Goal: Find specific page/section: Find specific page/section

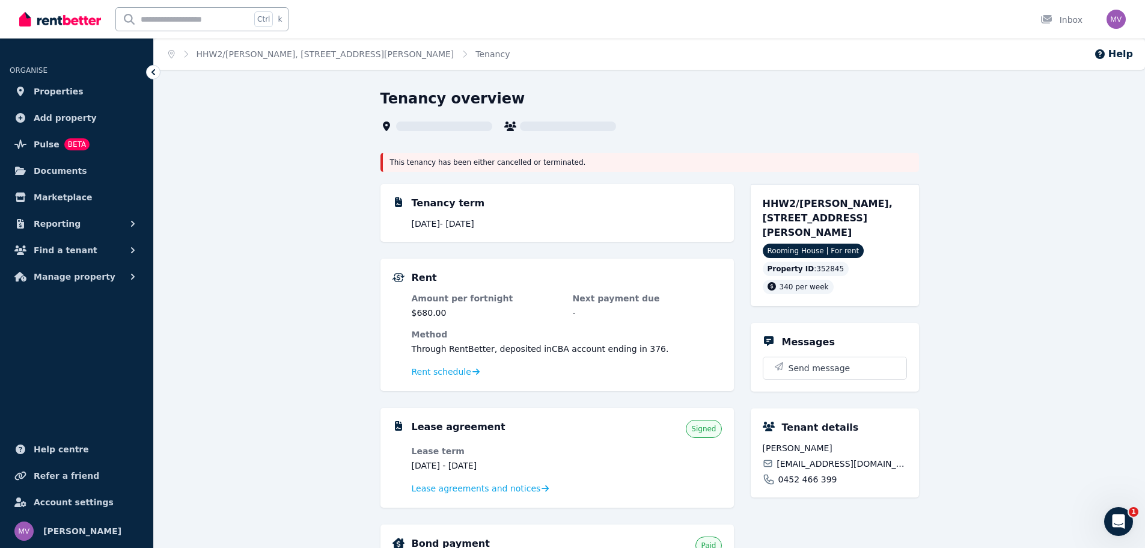
click at [177, 20] on input "text" at bounding box center [183, 19] width 135 height 23
type input "******"
